Goal: Answer question/provide support

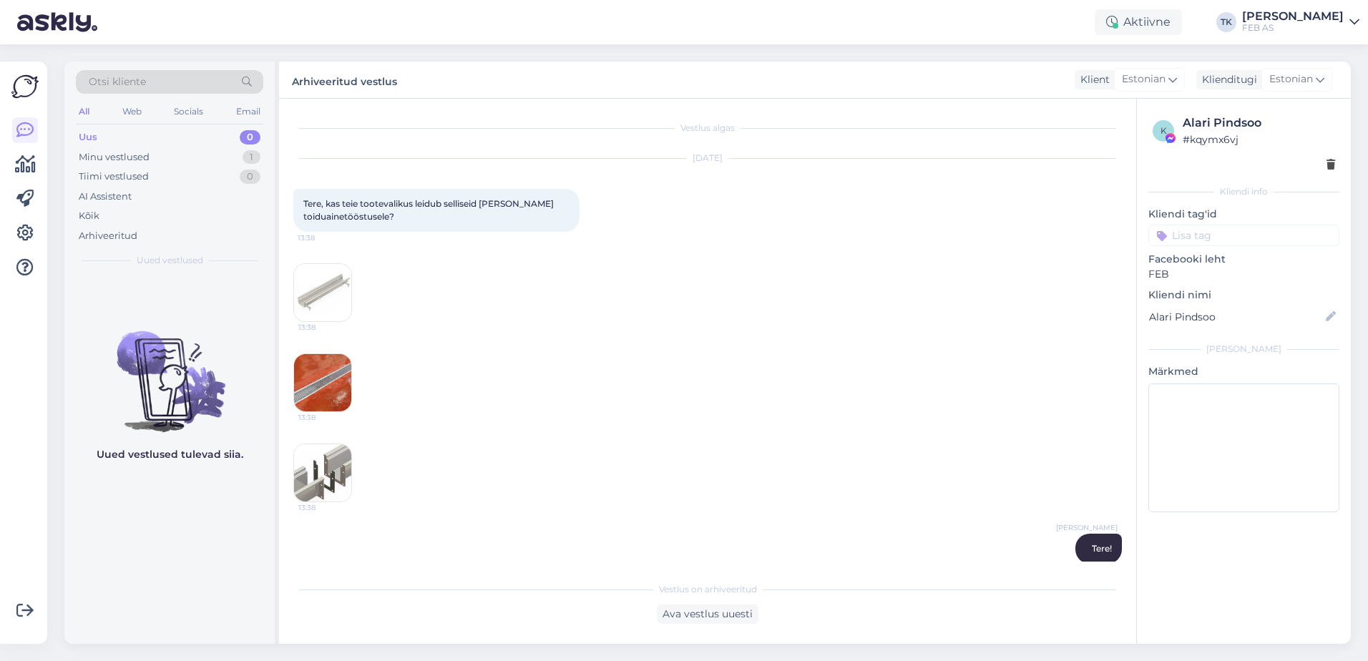
scroll to position [272, 0]
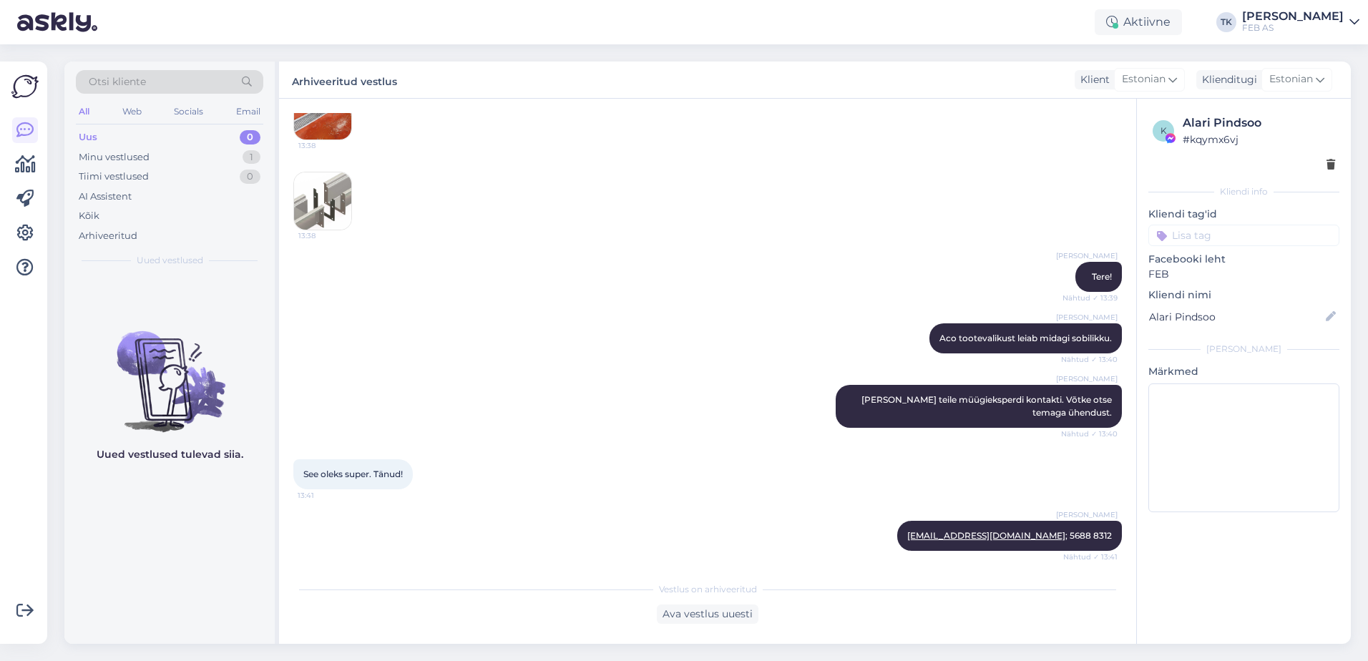
click at [1290, 24] on div "FEB AS" at bounding box center [1293, 27] width 102 height 11
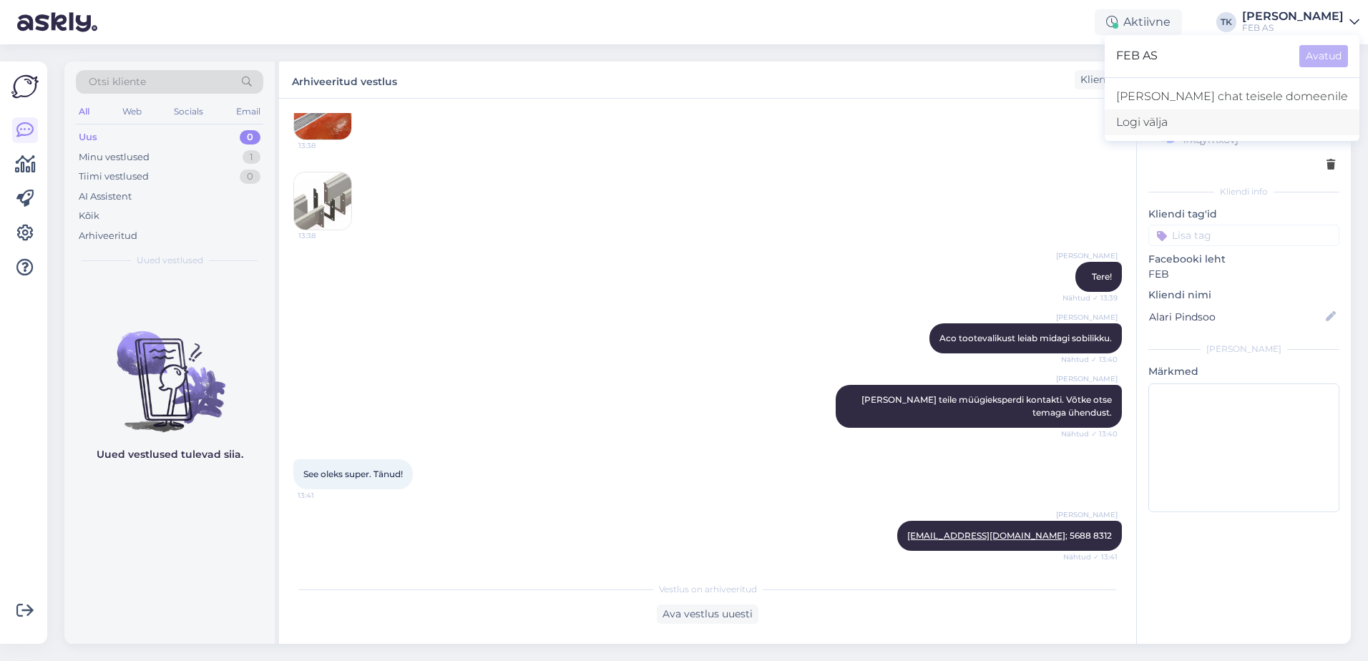
click at [1233, 120] on div "Logi välja" at bounding box center [1232, 122] width 255 height 26
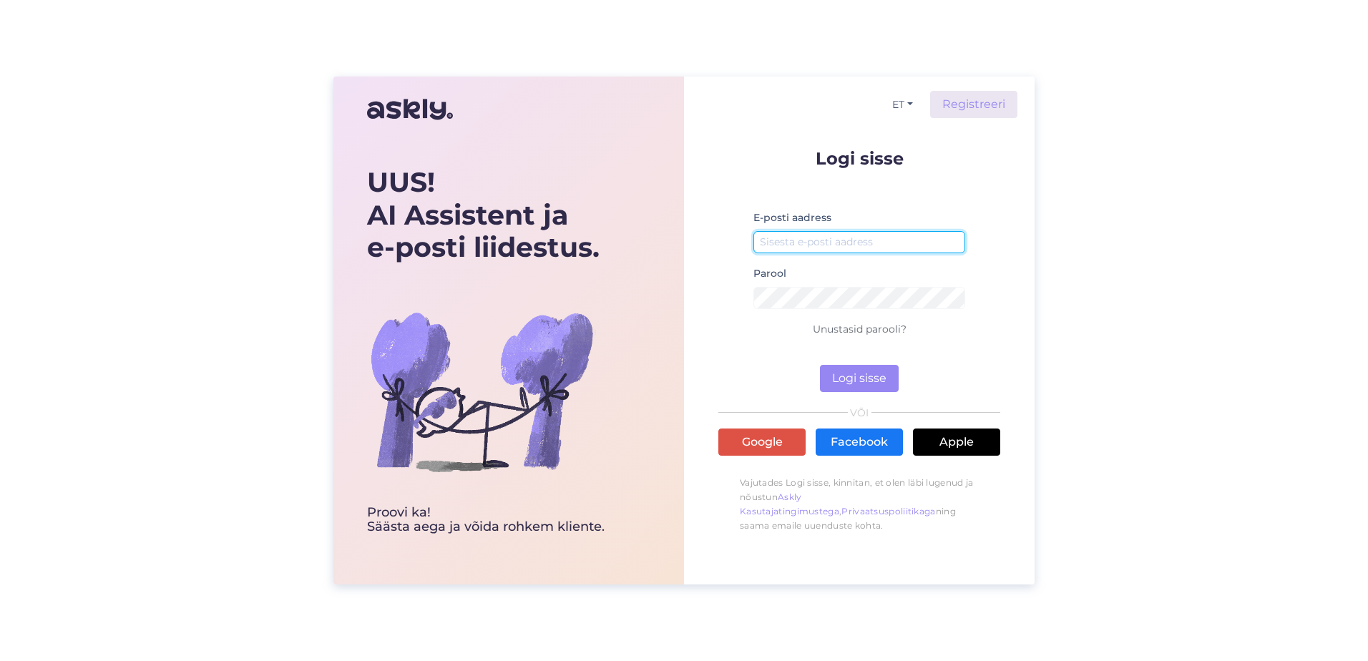
click at [880, 248] on input "email" at bounding box center [859, 242] width 212 height 22
type input "[EMAIL_ADDRESS][PERSON_NAME][DOMAIN_NAME]"
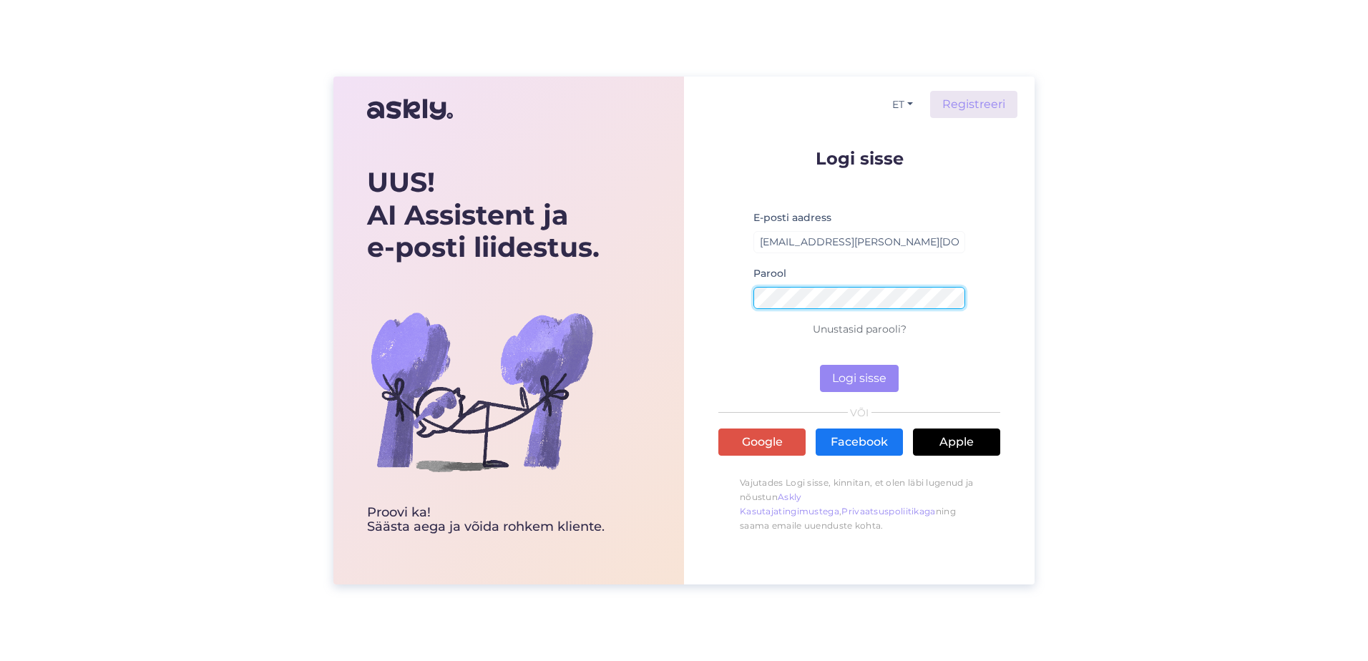
click at [820, 365] on button "Logi sisse" at bounding box center [859, 378] width 79 height 27
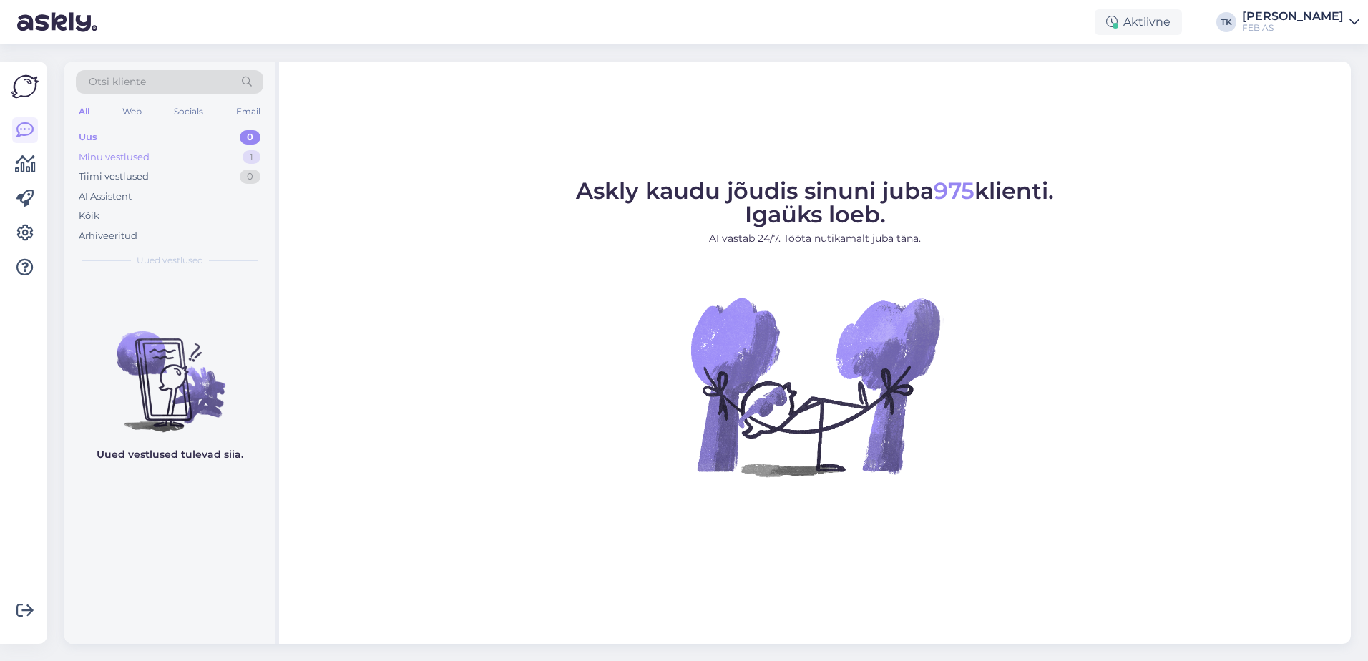
click at [152, 150] on div "Minu vestlused 1" at bounding box center [169, 157] width 187 height 20
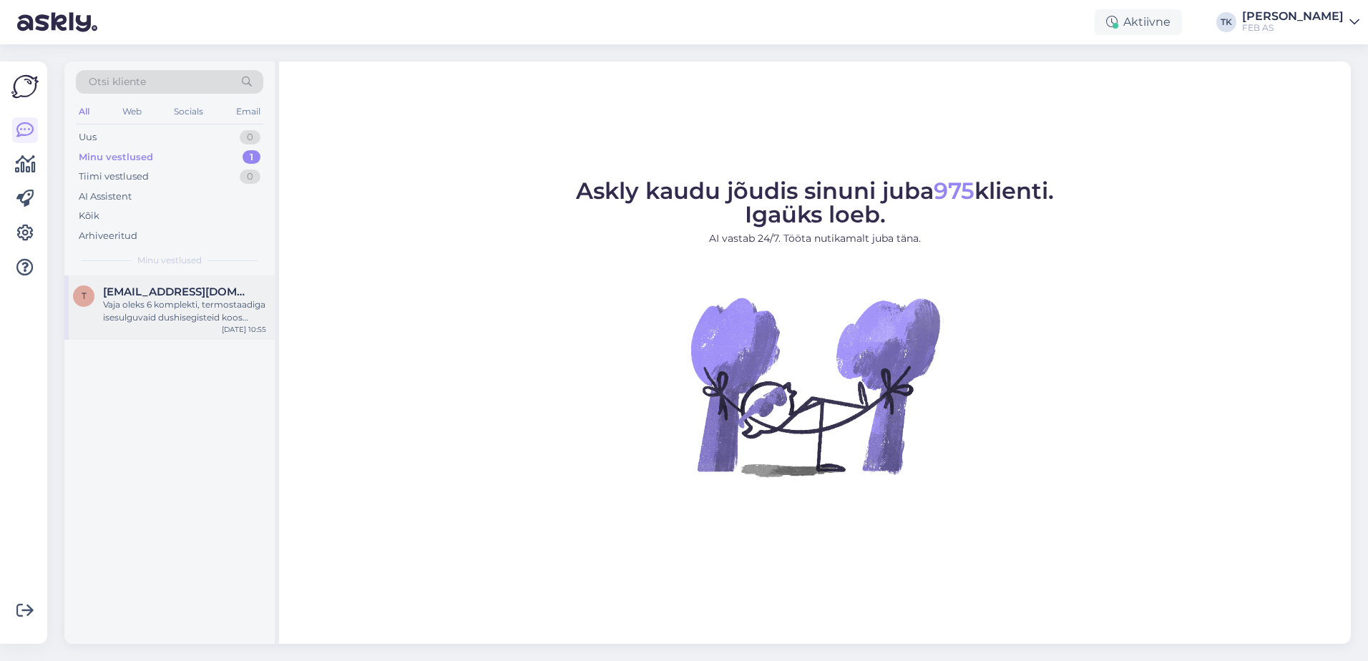
drag, startPoint x: 182, startPoint y: 335, endPoint x: 189, endPoint y: 331, distance: 8.3
click at [182, 335] on div "T [EMAIL_ADDRESS][DOMAIN_NAME] Vaja oleks 6 komplekti, termostaadiga isesulguva…" at bounding box center [169, 307] width 210 height 64
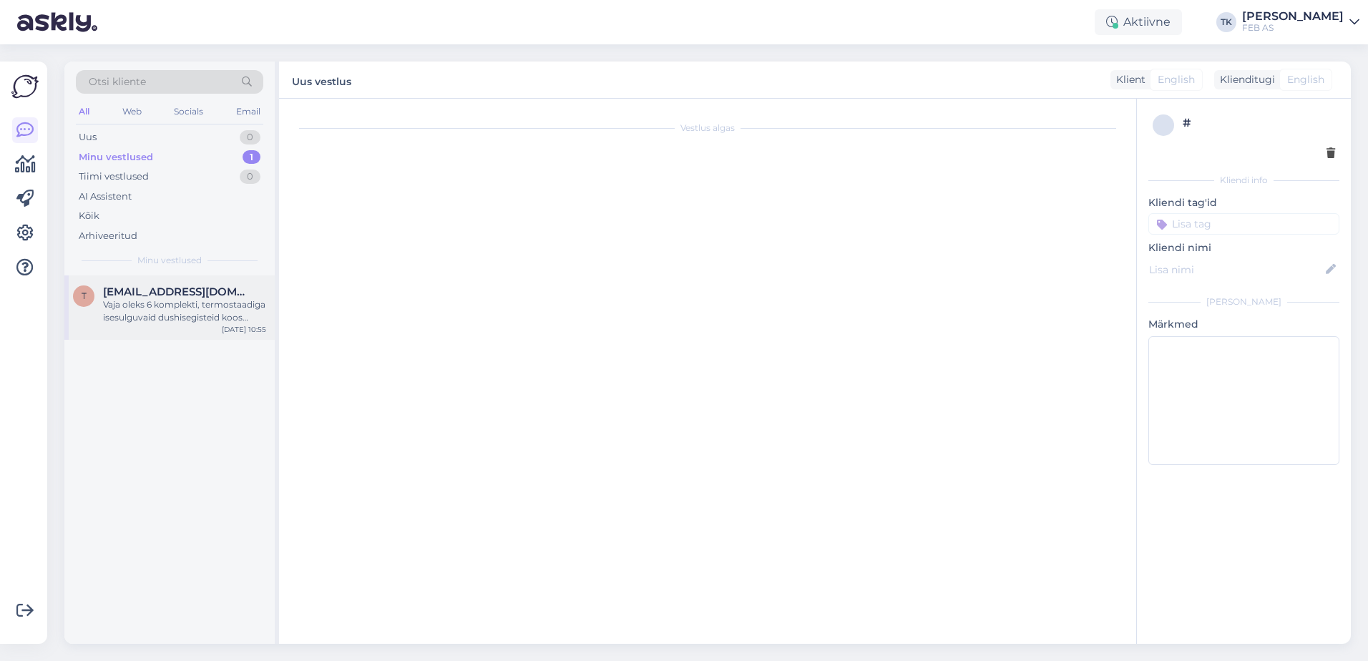
scroll to position [215, 0]
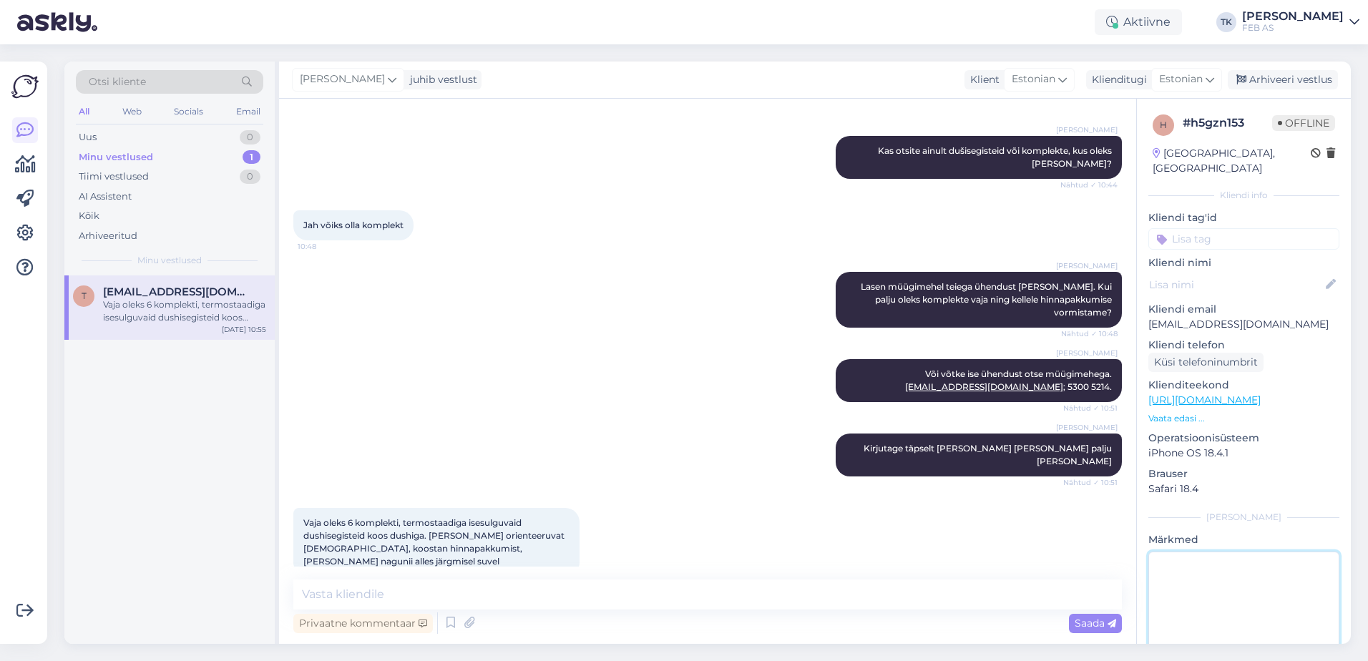
drag, startPoint x: 1285, startPoint y: 580, endPoint x: 1266, endPoint y: 576, distance: 19.6
click at [1283, 580] on textarea at bounding box center [1243, 616] width 191 height 129
type textarea "Ain Sarnetile suunatud"
click at [1298, 466] on p "Brauser" at bounding box center [1243, 473] width 191 height 15
click at [1281, 82] on div "Arhiveeri vestlus" at bounding box center [1283, 79] width 110 height 19
